Goal: Task Accomplishment & Management: Use online tool/utility

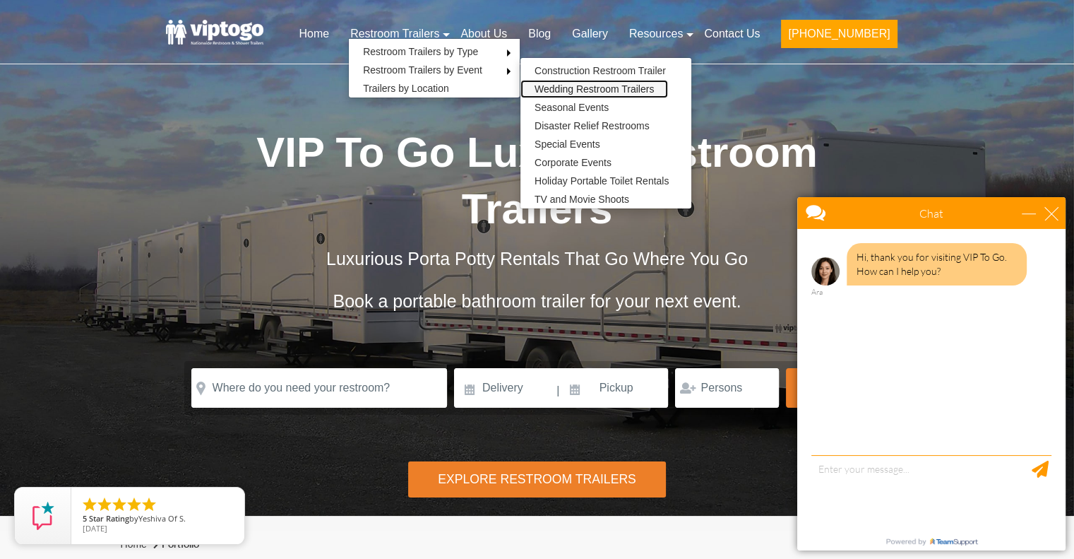
click at [618, 88] on link "Wedding Restroom Trailers" at bounding box center [594, 89] width 148 height 18
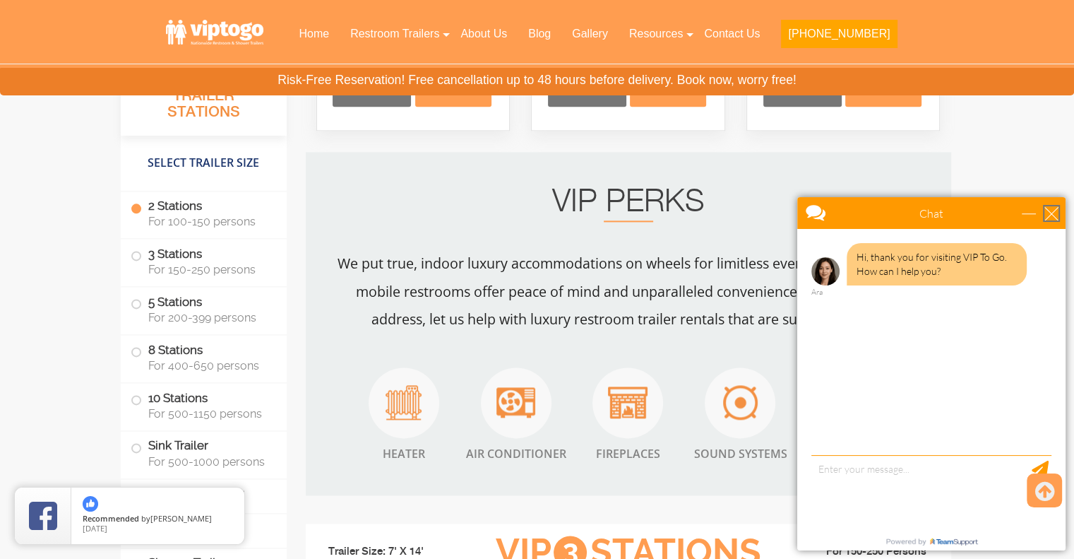
scroll to position [1808, 0]
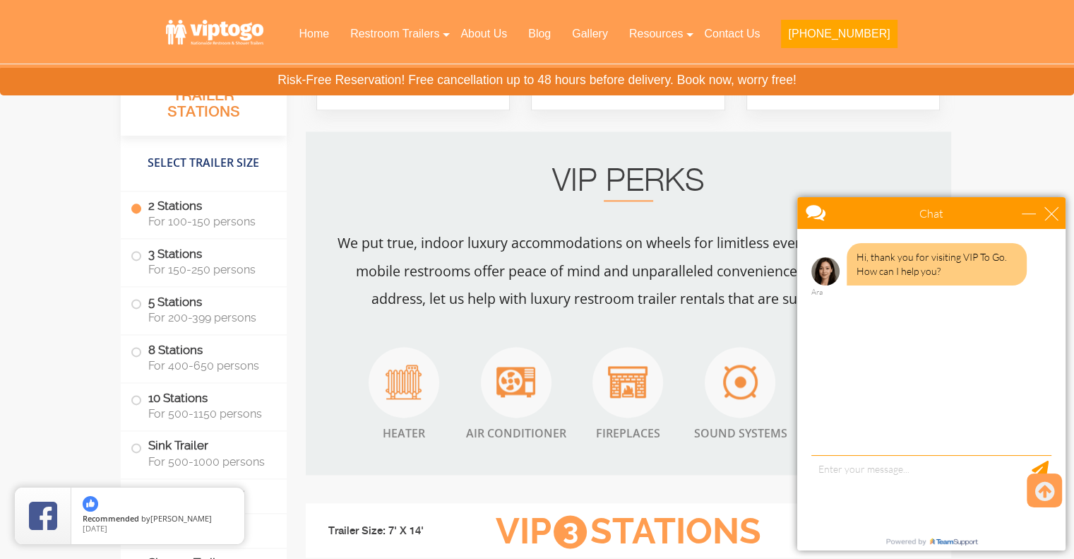
click at [849, 446] on div "Hi, thank you for visiting VIP To Go. How can I help you? Ara" at bounding box center [931, 343] width 268 height 229
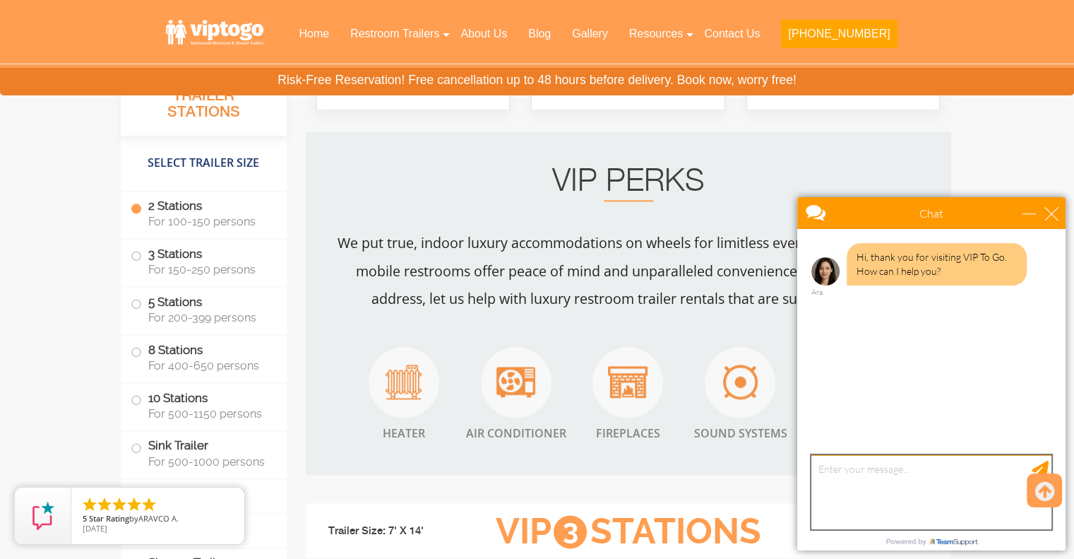
click at [845, 479] on textarea "type your message" at bounding box center [931, 492] width 240 height 74
click at [947, 490] on textarea "lookig to rent a 2 person bathroom trailer for a wedding in Califon, NJ for" at bounding box center [931, 492] width 240 height 74
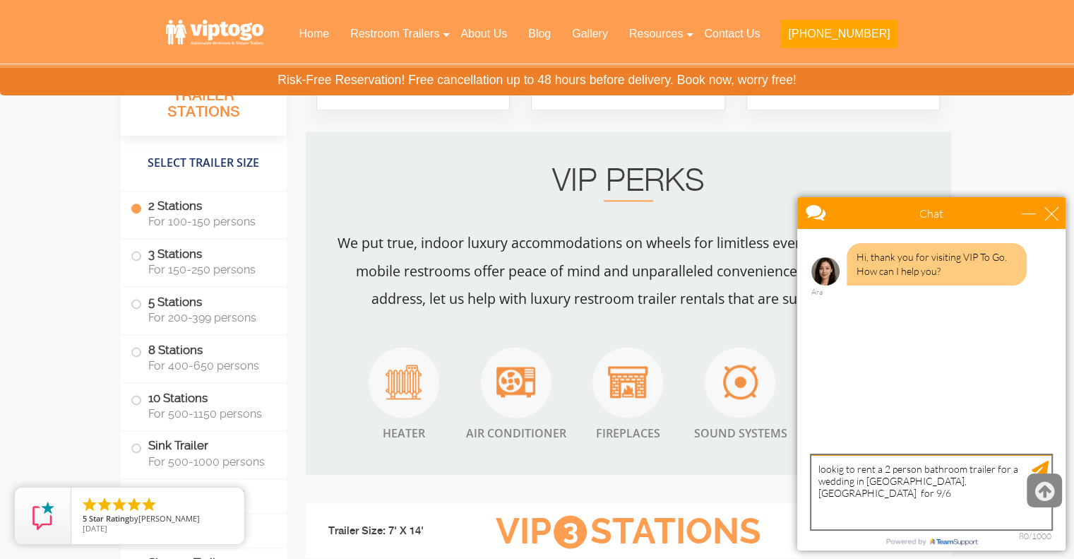
type textarea "lookig to rent a 2 person bathroom trailer for a wedding in Califon, NJ for 9/6"
click at [1027, 494] on div at bounding box center [1044, 490] width 35 height 34
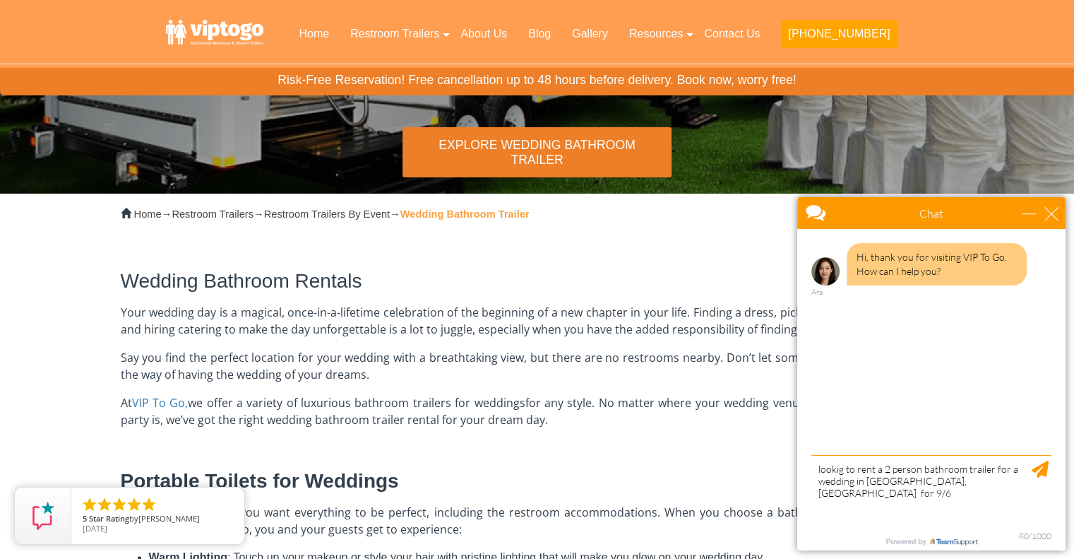
scroll to position [0, 0]
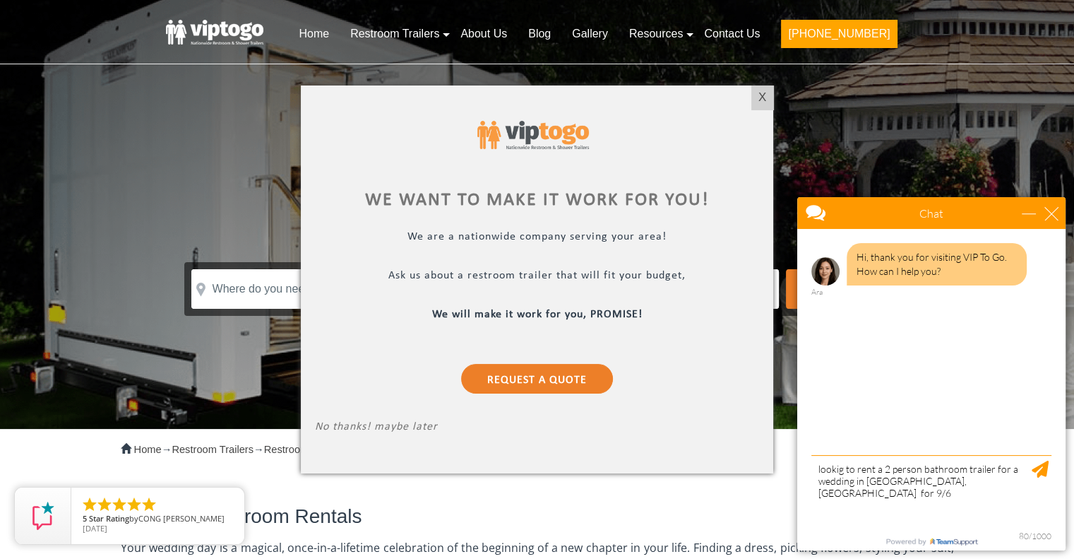
drag, startPoint x: 592, startPoint y: 8, endPoint x: 272, endPoint y: 12, distance: 319.9
click at [272, 12] on div at bounding box center [537, 279] width 1074 height 559
